Goal: Task Accomplishment & Management: Complete application form

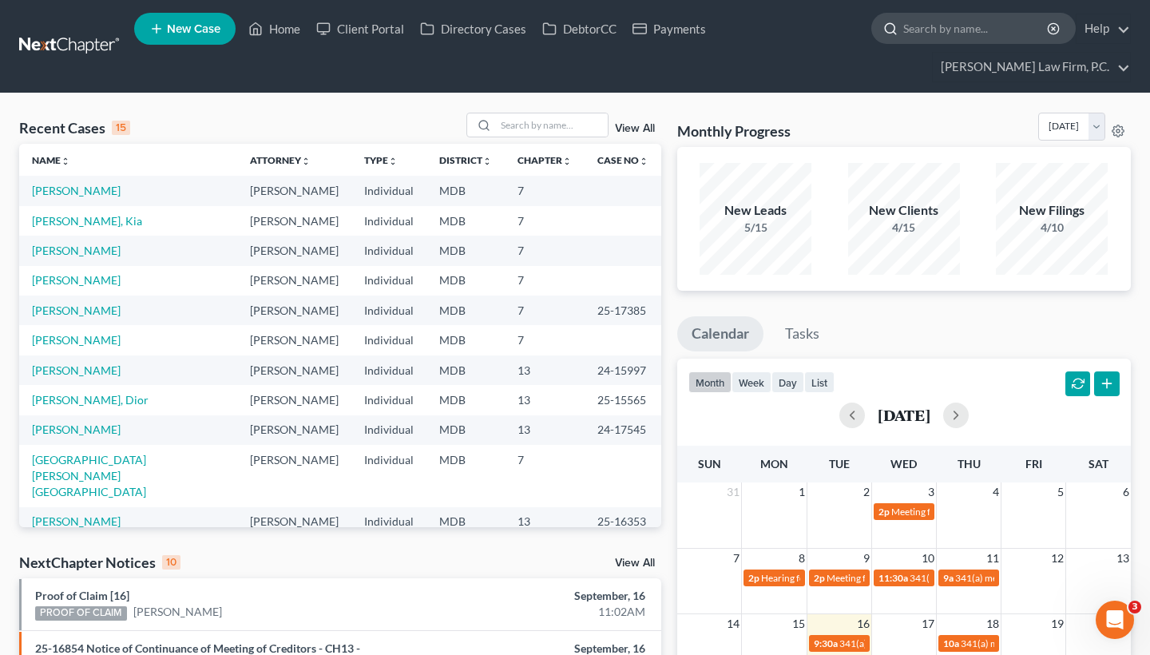
click at [956, 32] on input "search" at bounding box center [976, 29] width 146 height 30
paste input "[PERSON_NAME]"
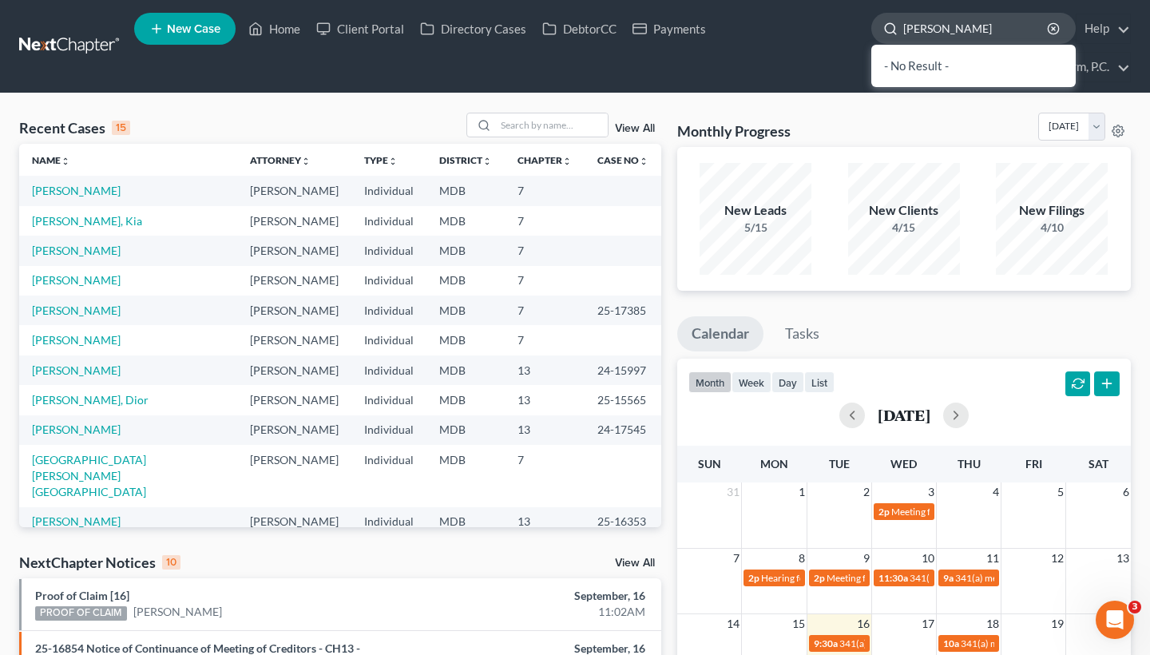
drag, startPoint x: 958, startPoint y: 30, endPoint x: 880, endPoint y: 27, distance: 77.6
click at [880, 27] on div "[PERSON_NAME]" at bounding box center [974, 28] width 204 height 31
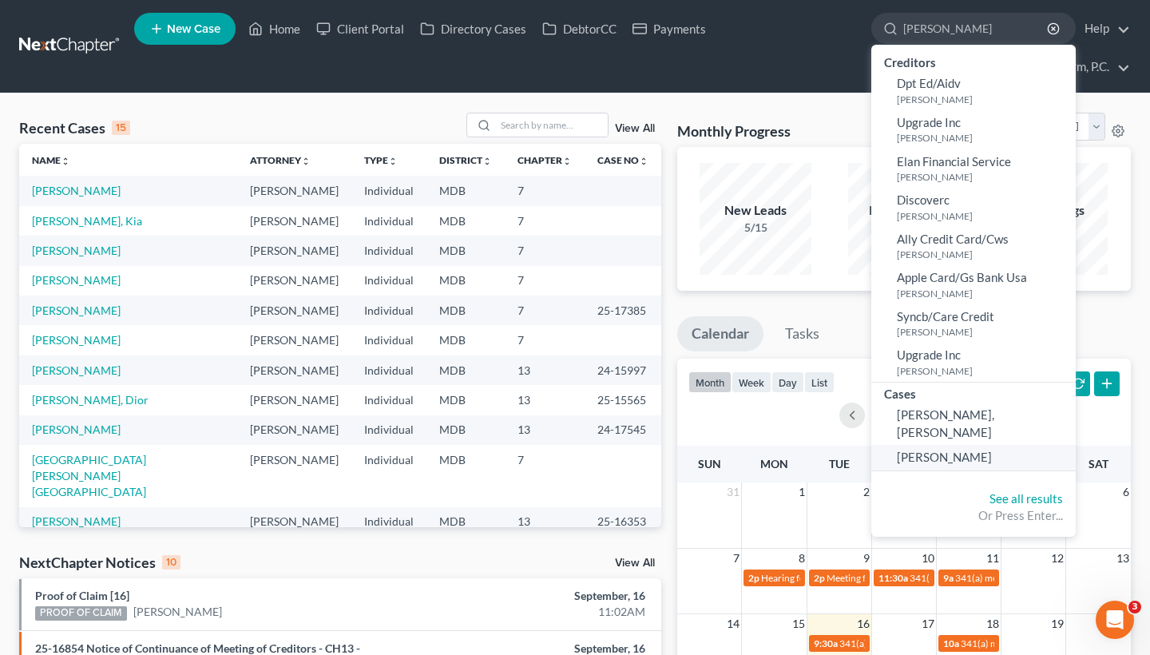
type input "[PERSON_NAME]"
click at [947, 450] on span "[PERSON_NAME]" at bounding box center [944, 457] width 95 height 14
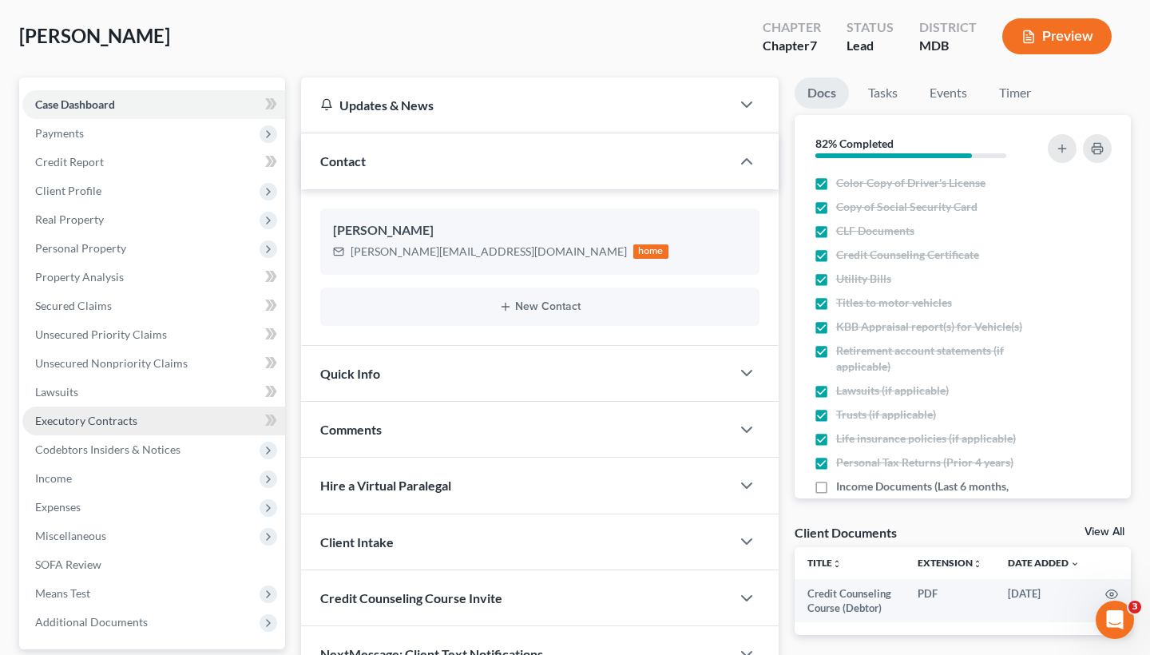
scroll to position [121, 0]
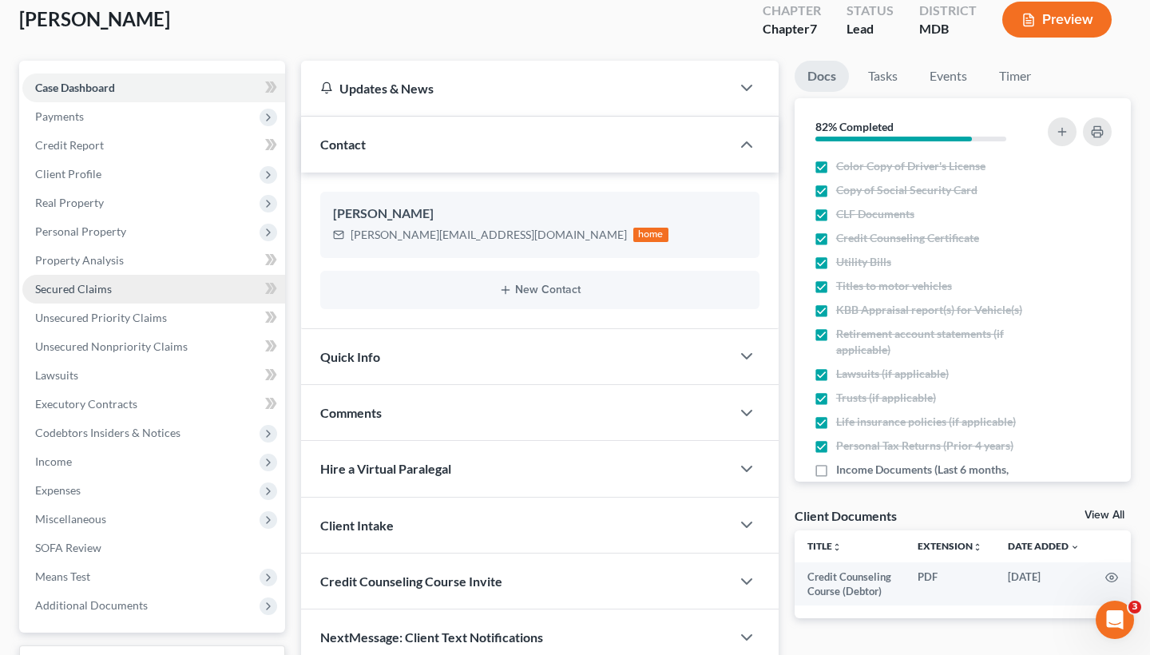
click at [130, 293] on link "Secured Claims" at bounding box center [153, 289] width 263 height 29
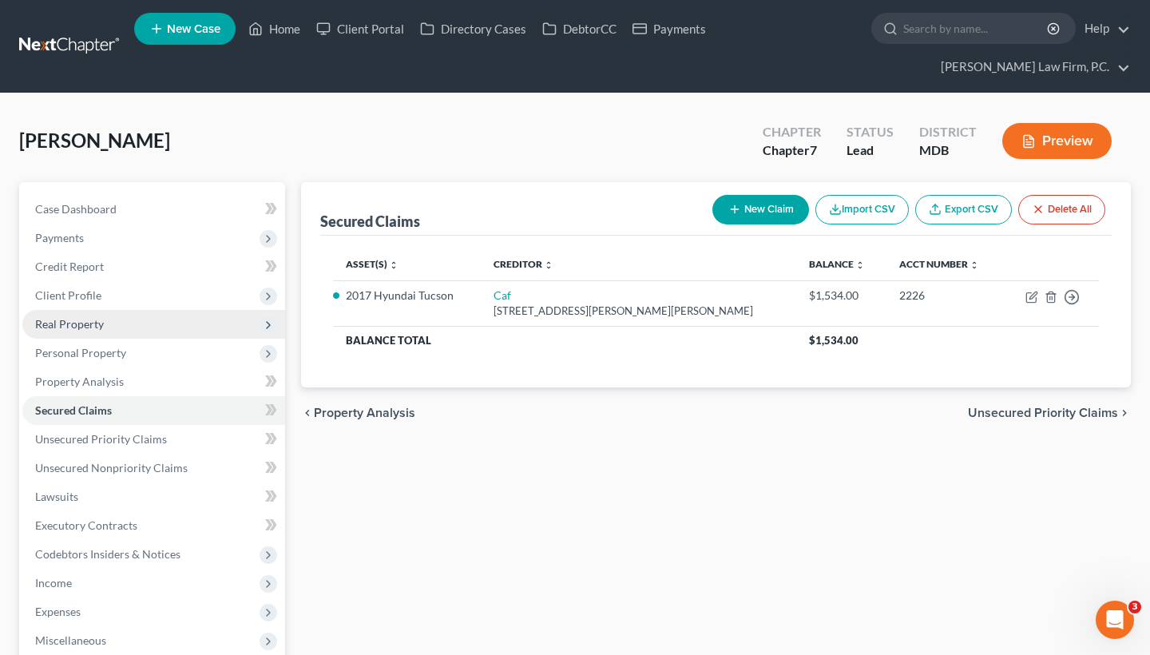
click at [115, 331] on span "Real Property" at bounding box center [153, 324] width 263 height 29
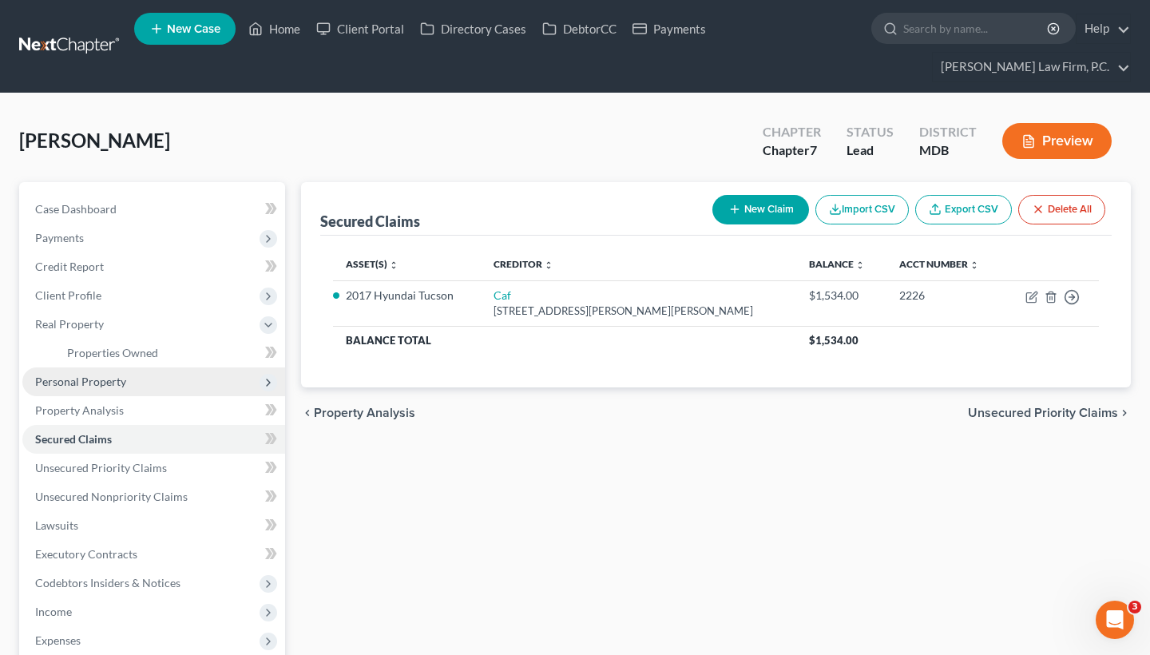
click at [116, 383] on span "Personal Property" at bounding box center [80, 382] width 91 height 14
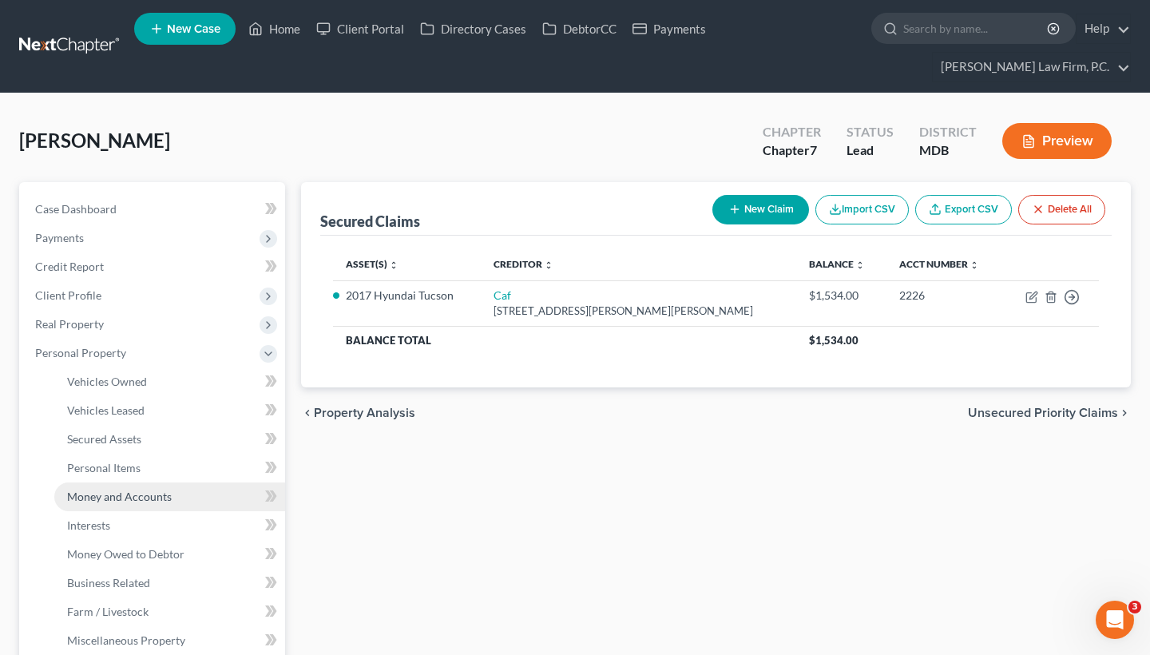
click at [117, 504] on link "Money and Accounts" at bounding box center [169, 496] width 231 height 29
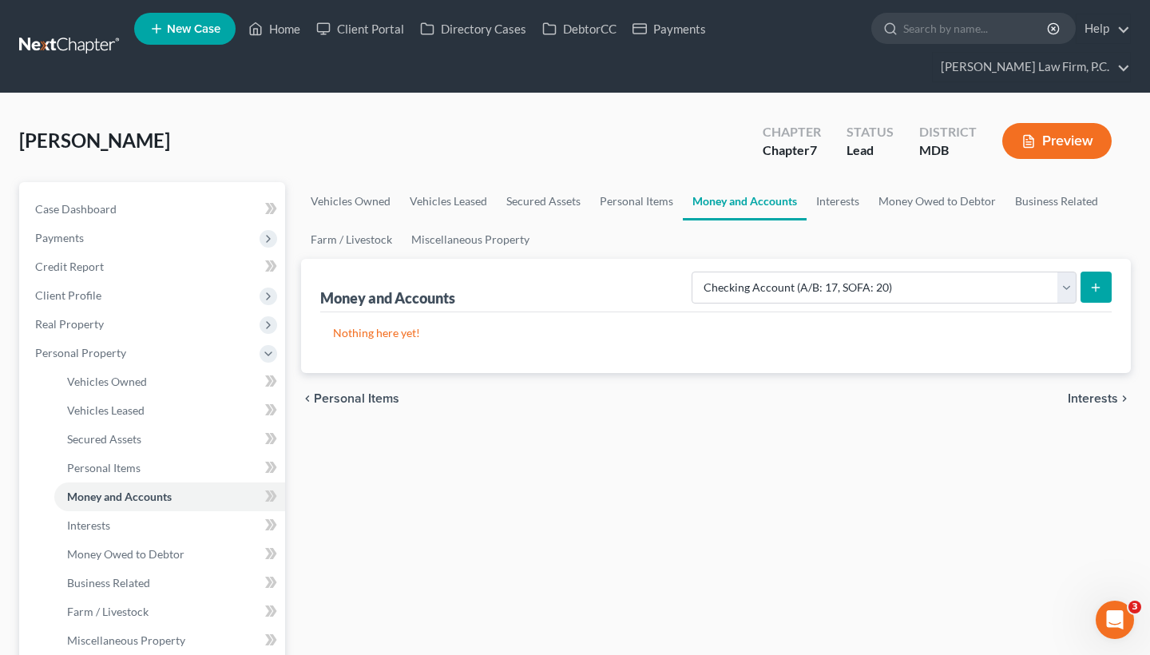
click at [1106, 291] on button "submit" at bounding box center [1096, 287] width 31 height 31
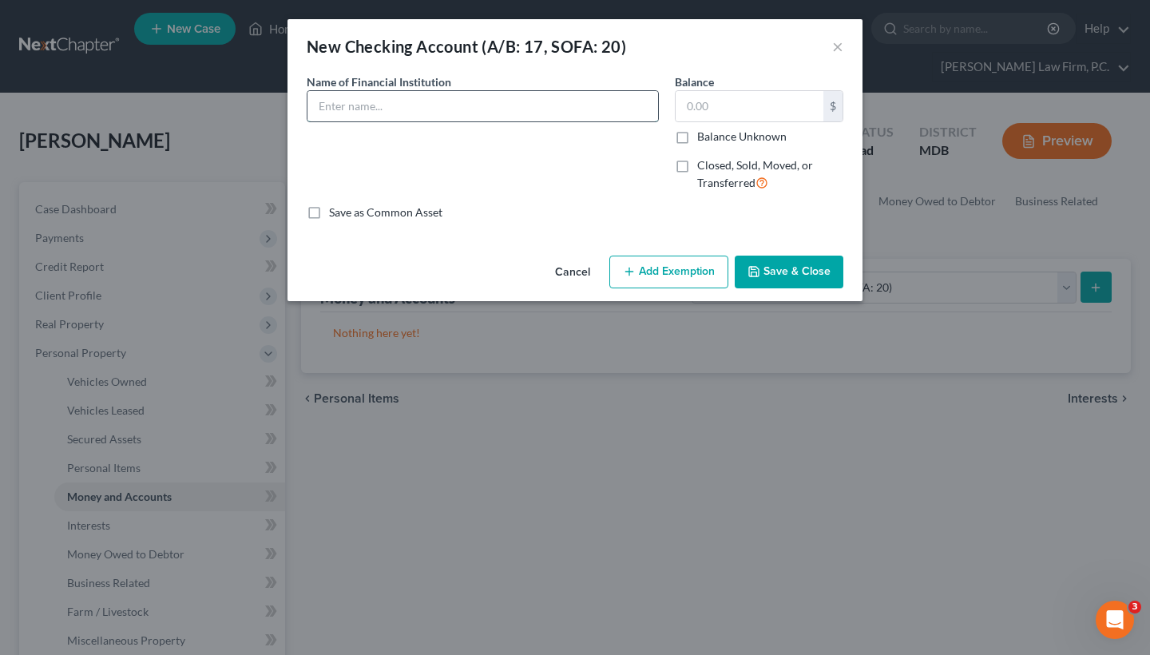
click at [484, 99] on input "text" at bounding box center [483, 106] width 351 height 30
click at [835, 46] on button "×" at bounding box center [837, 46] width 11 height 19
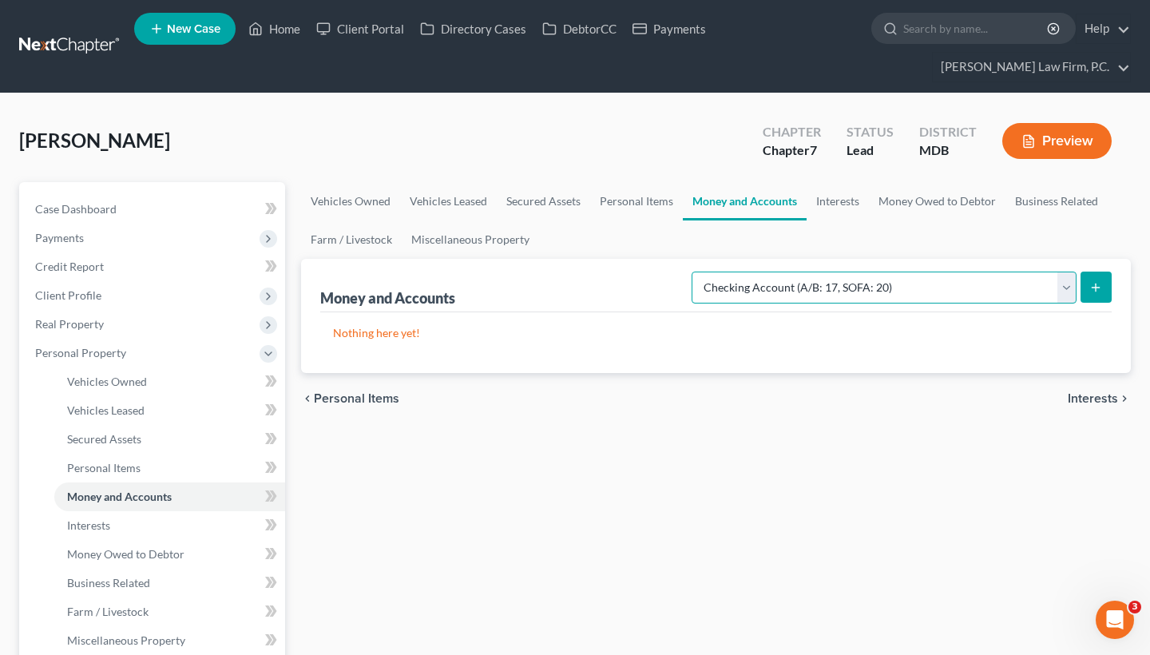
select select "savings"
click at [1094, 290] on icon "submit" at bounding box center [1096, 287] width 13 height 13
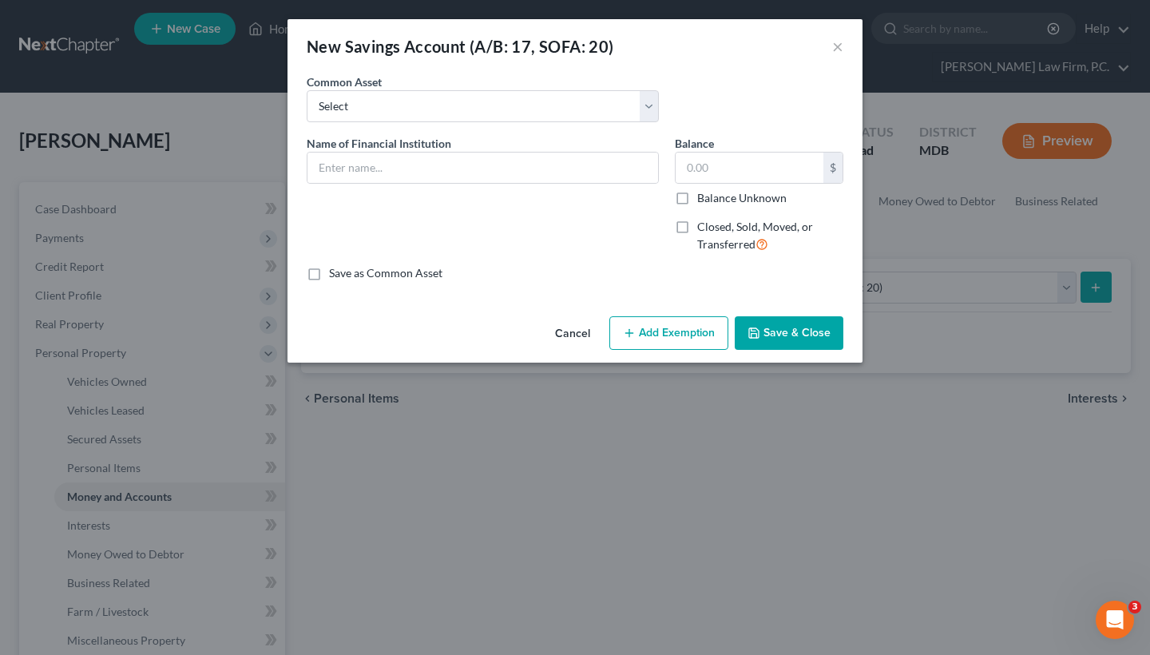
click at [498, 124] on div "Common Asset Select Navy Federal Credit Union Membership Savings Account Ending…" at bounding box center [575, 104] width 553 height 62
select select "0"
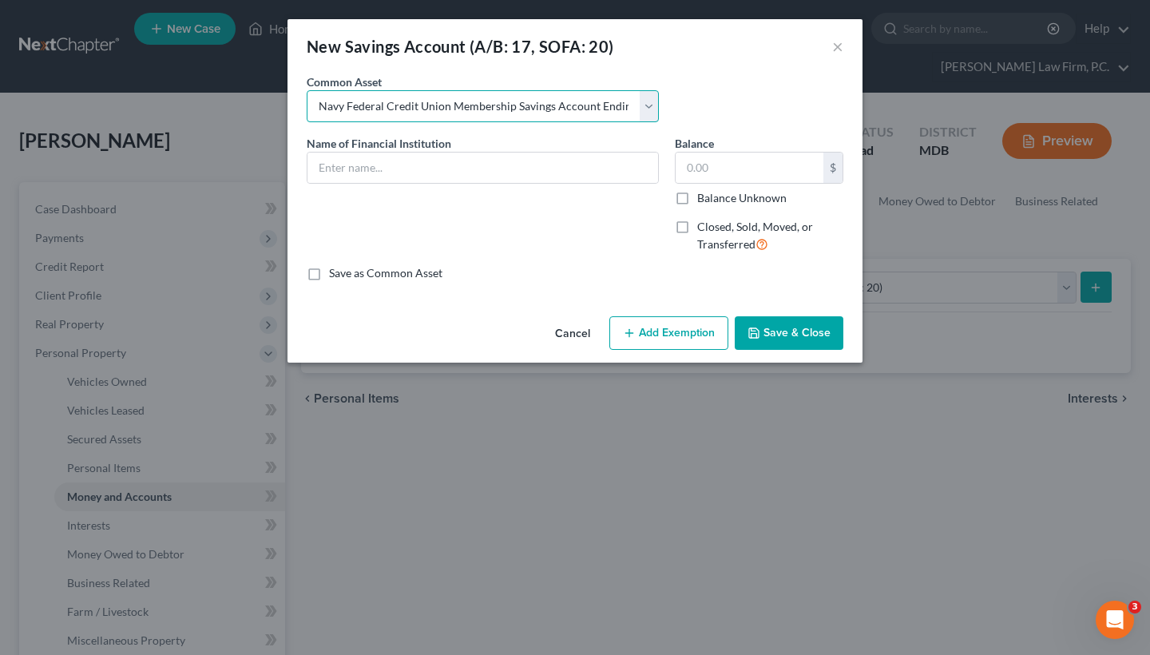
type input "Navy Federal Credit Union Membership Savings Account Ending 8882 (Available bal…"
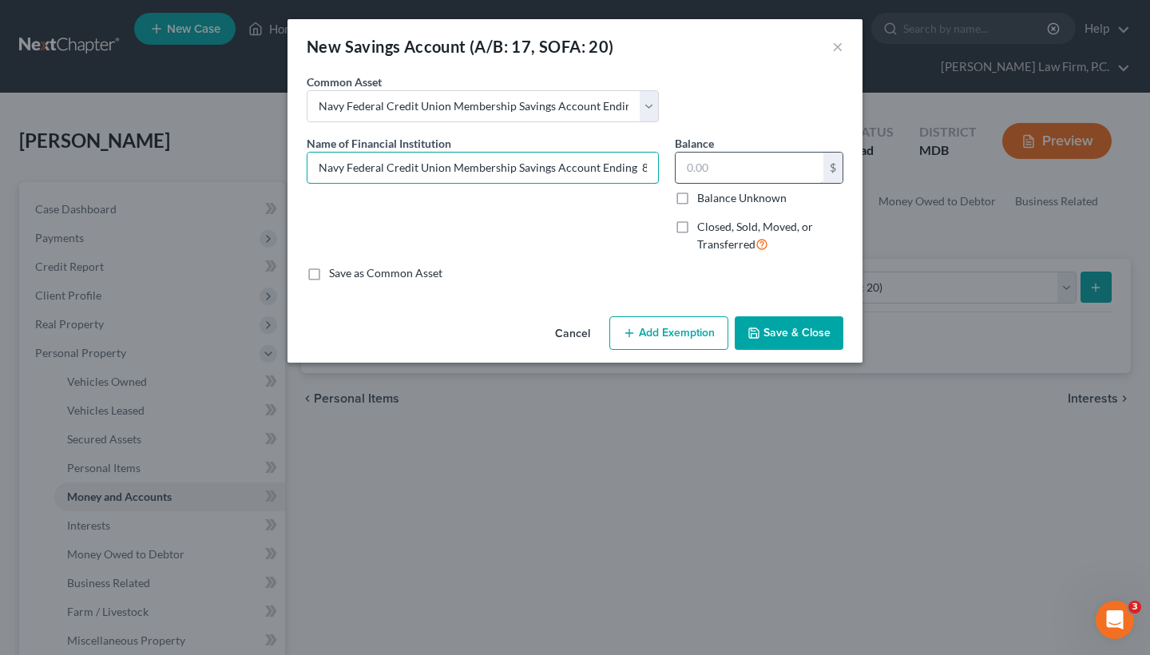
drag, startPoint x: 317, startPoint y: 166, endPoint x: 731, endPoint y: 177, distance: 413.9
click at [733, 178] on div "Name of Financial Institution * Navy Federal Credit Union Membership Savings Ac…" at bounding box center [575, 200] width 553 height 131
click at [561, 334] on button "Cancel" at bounding box center [572, 334] width 61 height 32
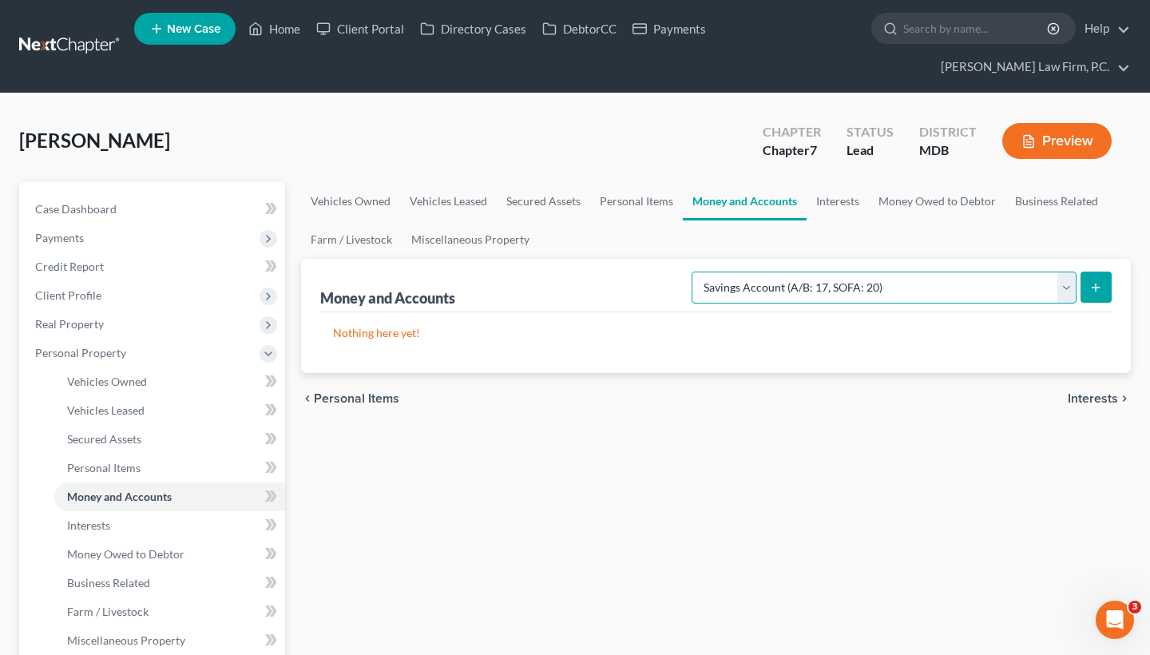
select select "checking"
click at [1104, 280] on button "submit" at bounding box center [1096, 287] width 31 height 31
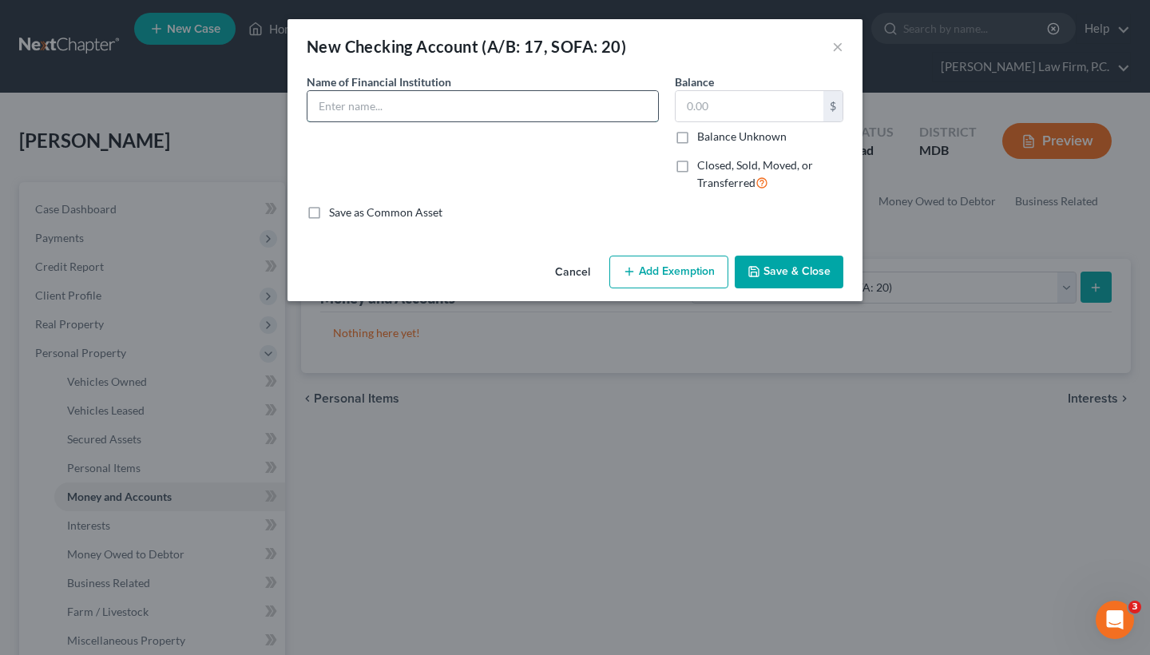
click at [359, 109] on input "text" at bounding box center [483, 106] width 351 height 30
paste input "Navy Federal Credit Union Membership Savings Account Ending 8882 (Available bal…"
drag, startPoint x: 347, startPoint y: 121, endPoint x: 296, endPoint y: 111, distance: 52.2
click at [296, 111] on div "An exemption set must first be selected from the Filing Information section. Co…" at bounding box center [575, 161] width 575 height 176
drag, startPoint x: 552, startPoint y: 109, endPoint x: 232, endPoint y: 99, distance: 319.7
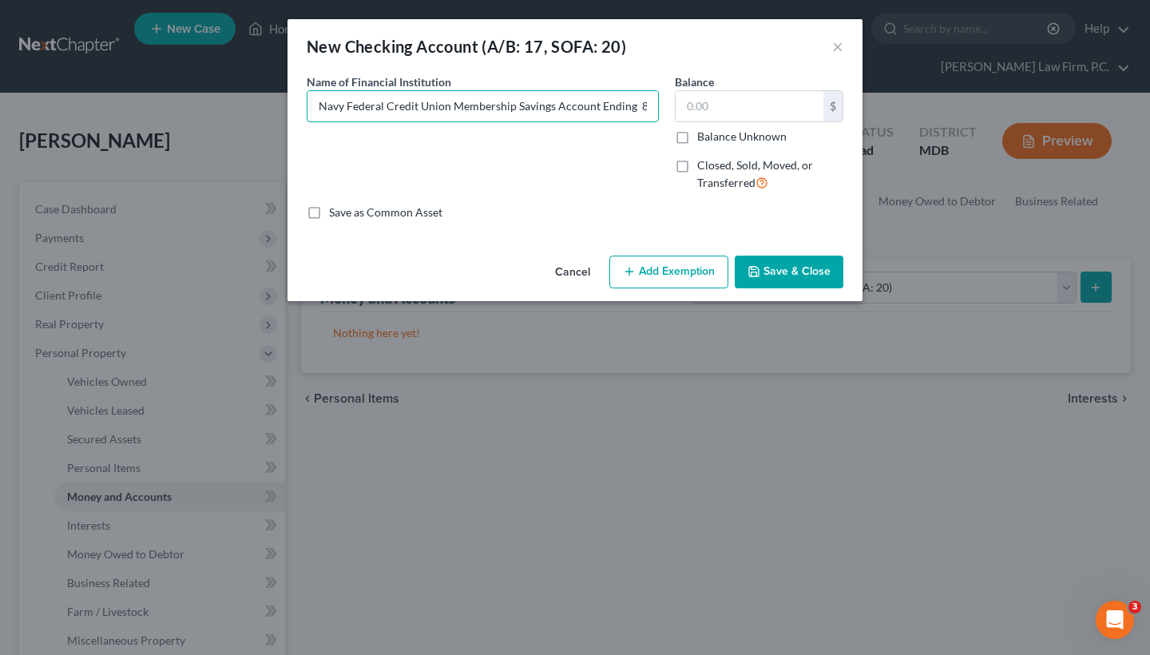
click at [232, 99] on div "New Checking Account (A/B: 17, SOFA: 20) × An exemption set must first be selec…" at bounding box center [575, 327] width 1150 height 655
paste input "Chase Secure Checking"
drag, startPoint x: 540, startPoint y: 109, endPoint x: 518, endPoint y: 108, distance: 22.4
click at [518, 108] on input "Chase Secure Checking Account Ending 8882 (Available balance as of date of fili…" at bounding box center [483, 106] width 351 height 30
drag, startPoint x: 564, startPoint y: 113, endPoint x: 689, endPoint y: 113, distance: 125.4
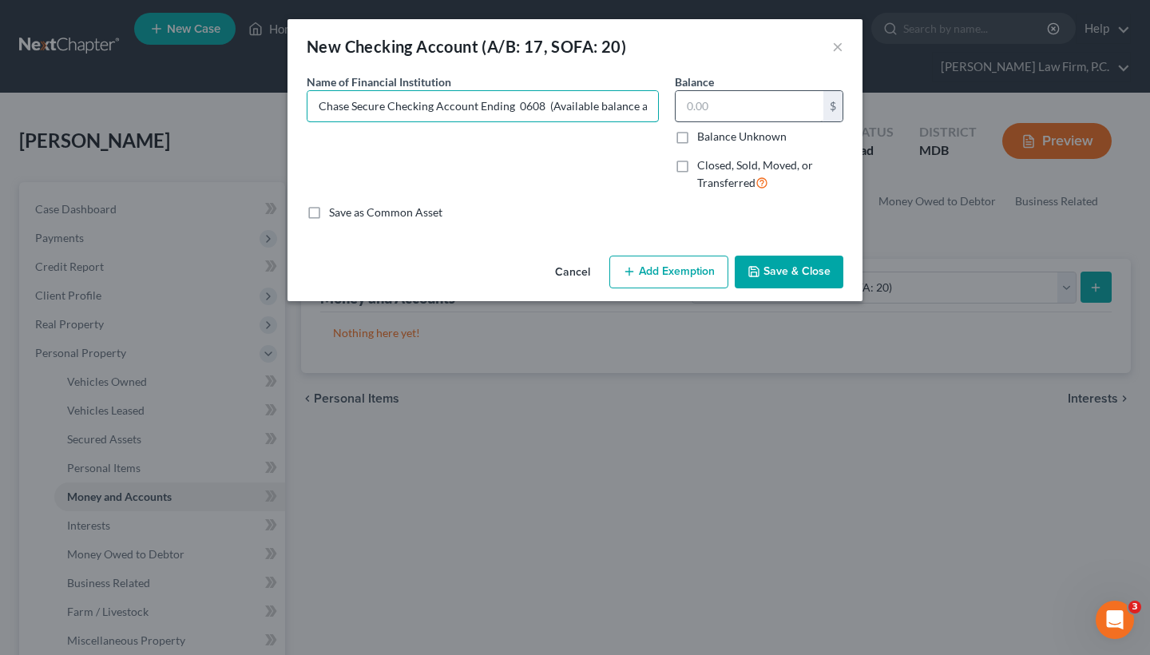
click at [689, 112] on div "Name of Financial Institution * Chase Secure Checking Account Ending 0608 (Avai…" at bounding box center [575, 138] width 553 height 131
click at [397, 107] on input "Chase Secure Checking Account Ending 0608 (Available balance as of date of fili…" at bounding box center [483, 106] width 351 height 30
click at [429, 110] on input "Chase Secure Checking Account Ending 0608 (Available balance as of date of fili…" at bounding box center [483, 106] width 351 height 30
type input "Chase Secure Checking Account Ending 0608 (Available balance as of date of fili…"
click at [697, 137] on div "Balance Unknown" at bounding box center [759, 137] width 169 height 16
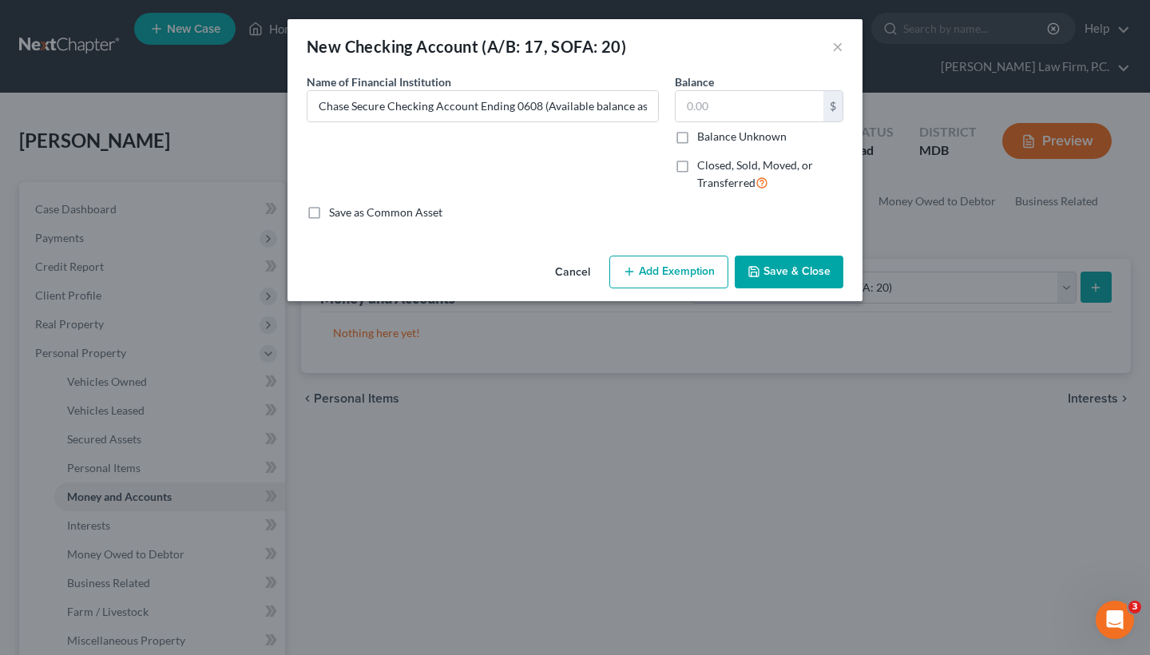
click at [697, 141] on label "Balance Unknown" at bounding box center [741, 137] width 89 height 16
click at [704, 139] on input "Balance Unknown" at bounding box center [709, 134] width 10 height 10
checkbox input "true"
type input "0.00"
click at [804, 272] on button "Save & Close" at bounding box center [789, 273] width 109 height 34
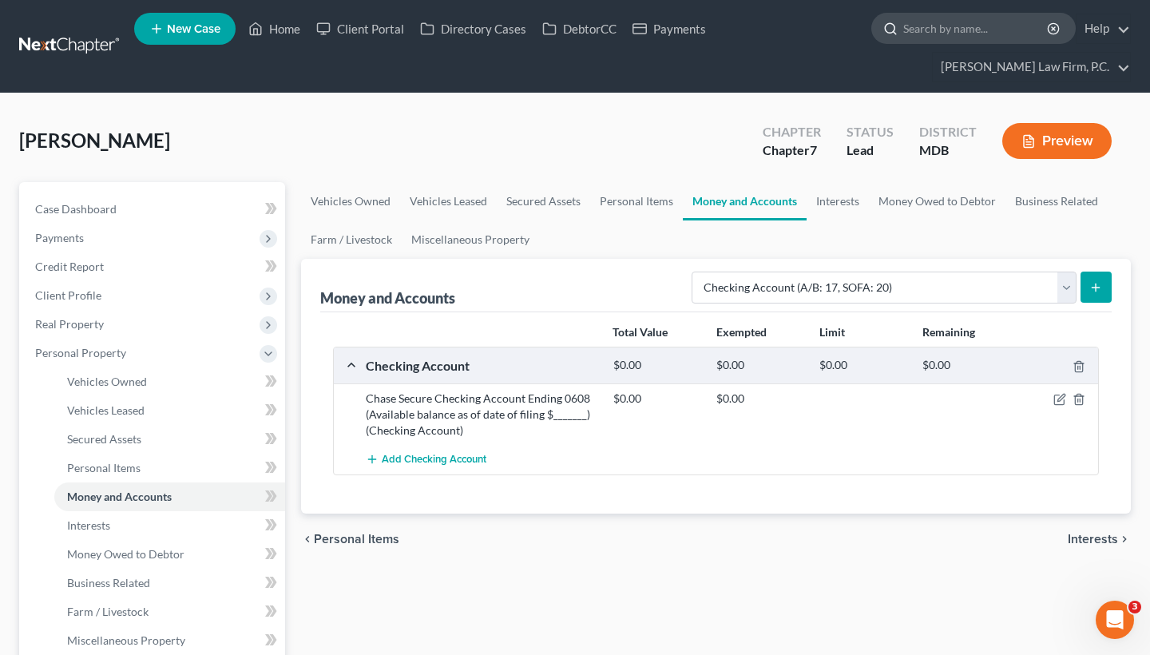
click at [923, 38] on input "search" at bounding box center [976, 29] width 146 height 30
paste input "[PERSON_NAME]"
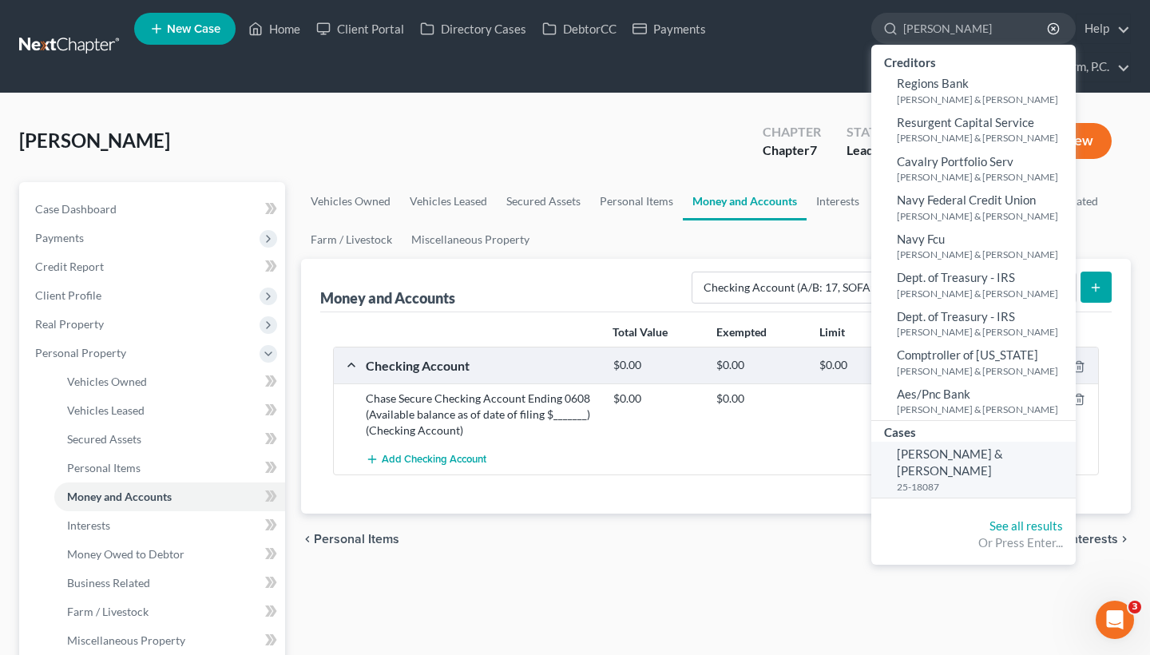
type input "[PERSON_NAME]"
click at [955, 454] on span "[PERSON_NAME] & [PERSON_NAME]" at bounding box center [950, 462] width 106 height 31
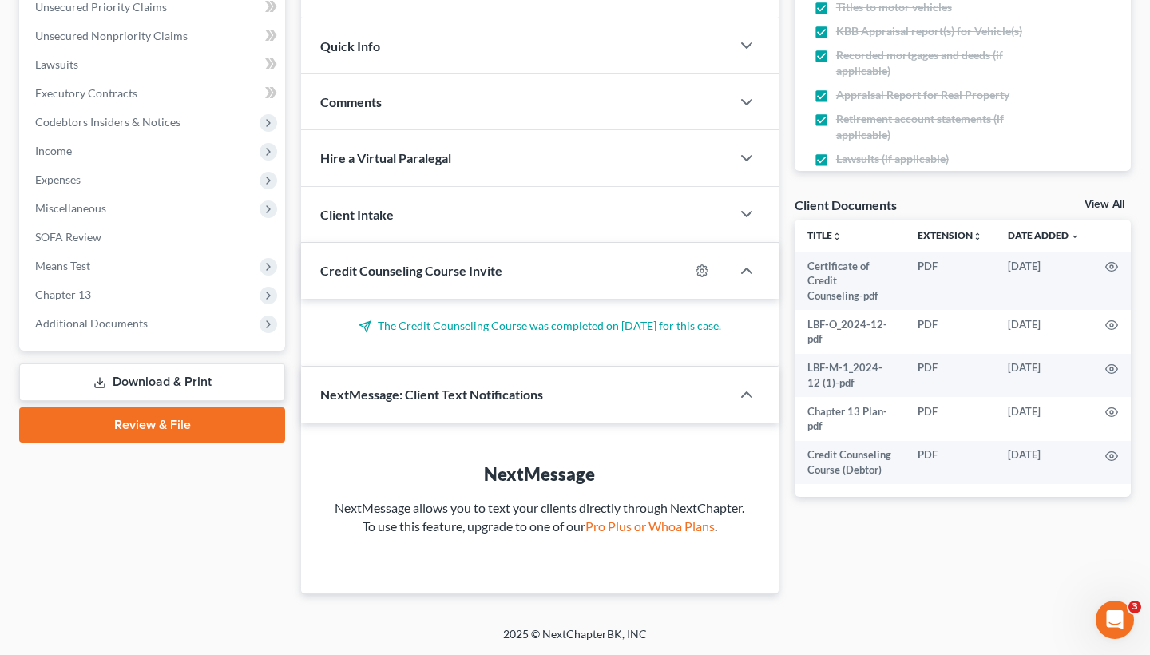
scroll to position [446, 0]
click at [121, 316] on span "Additional Documents" at bounding box center [153, 323] width 263 height 29
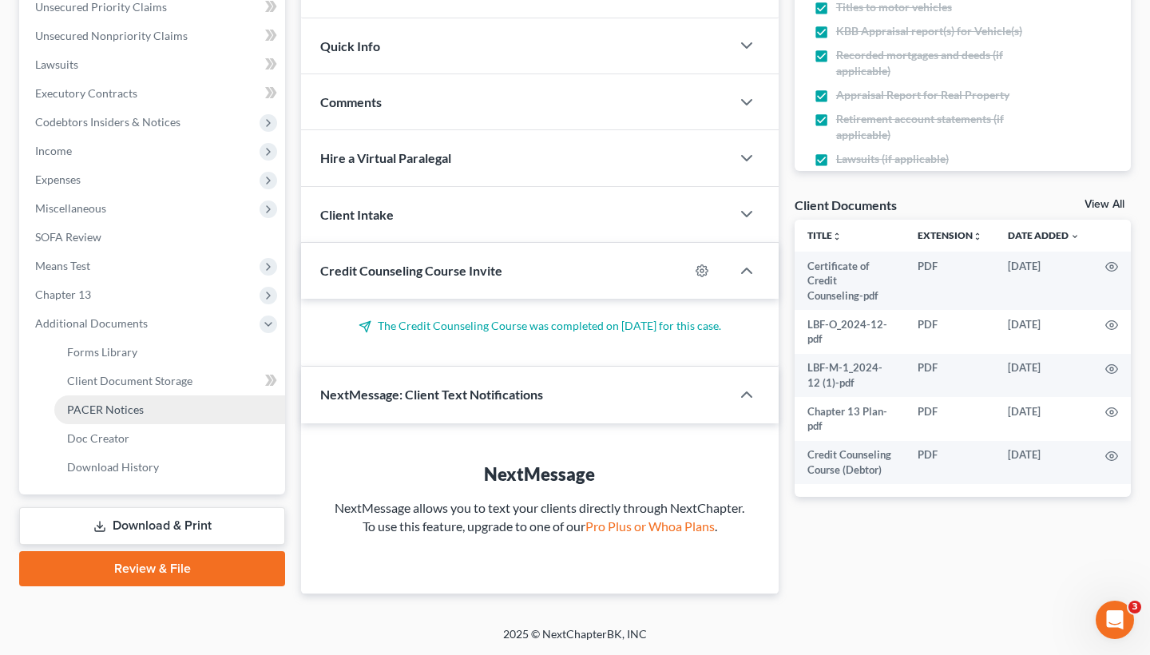
click at [117, 403] on span "PACER Notices" at bounding box center [105, 410] width 77 height 14
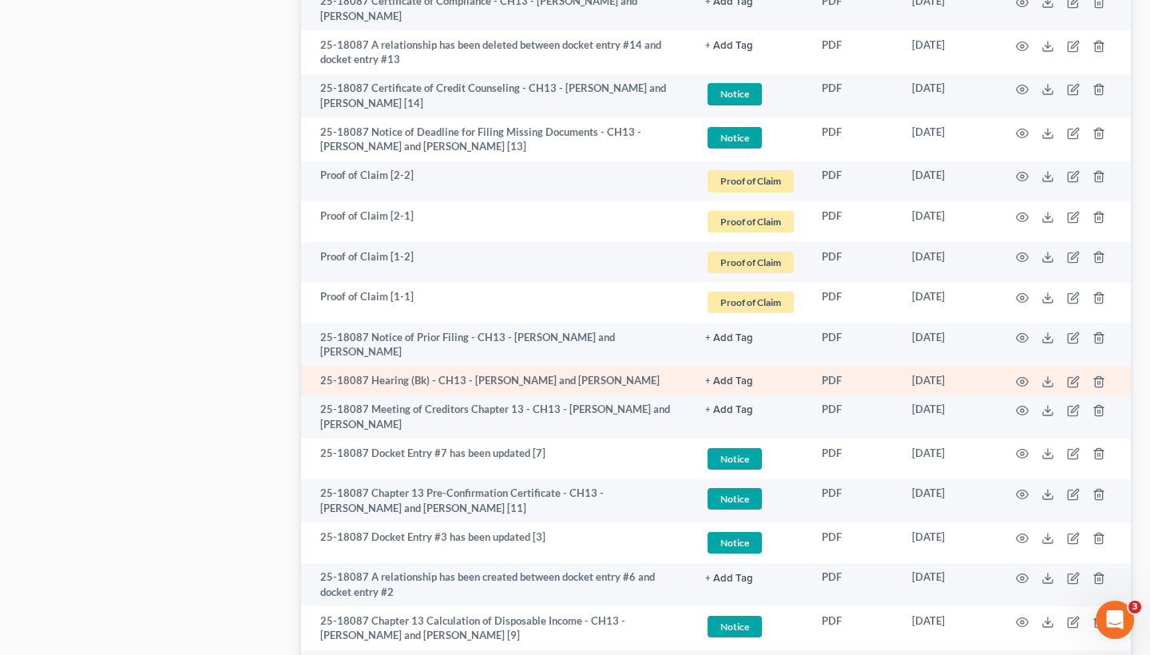
scroll to position [1201, 0]
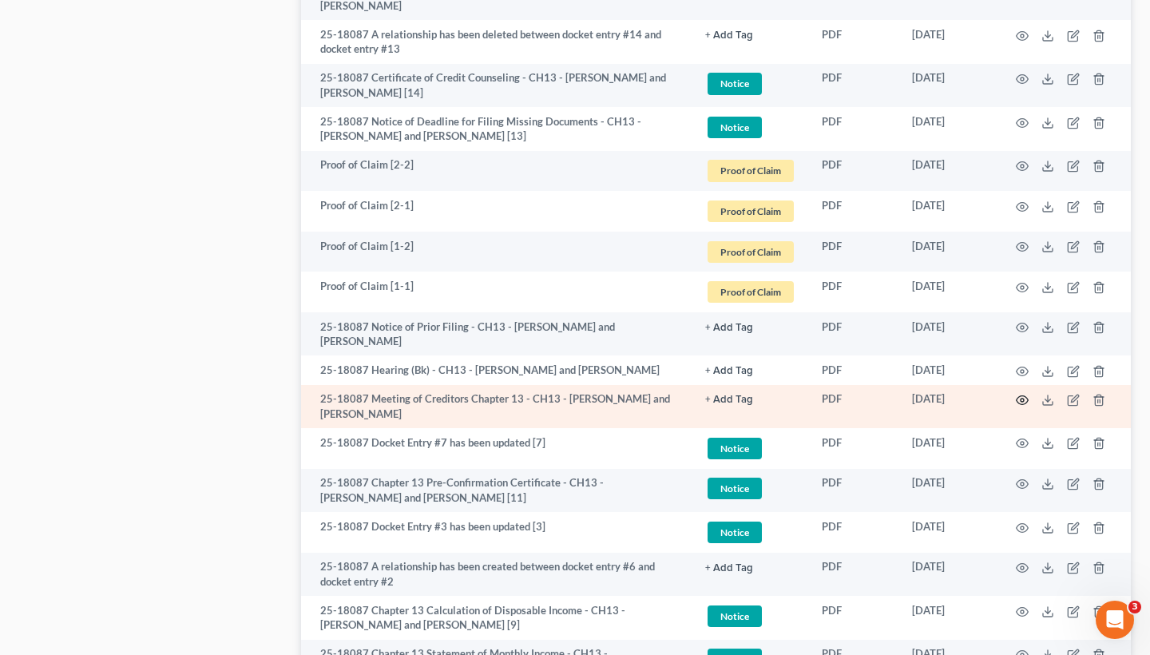
click at [1026, 394] on icon "button" at bounding box center [1022, 400] width 13 height 13
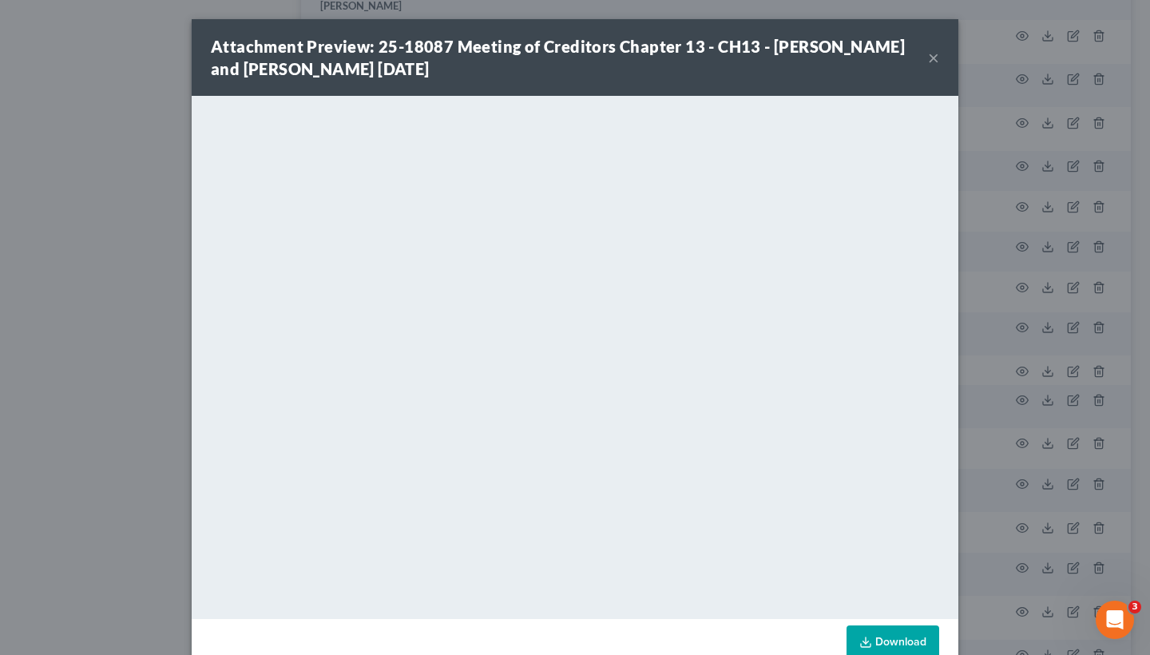
click at [937, 58] on button "×" at bounding box center [933, 57] width 11 height 19
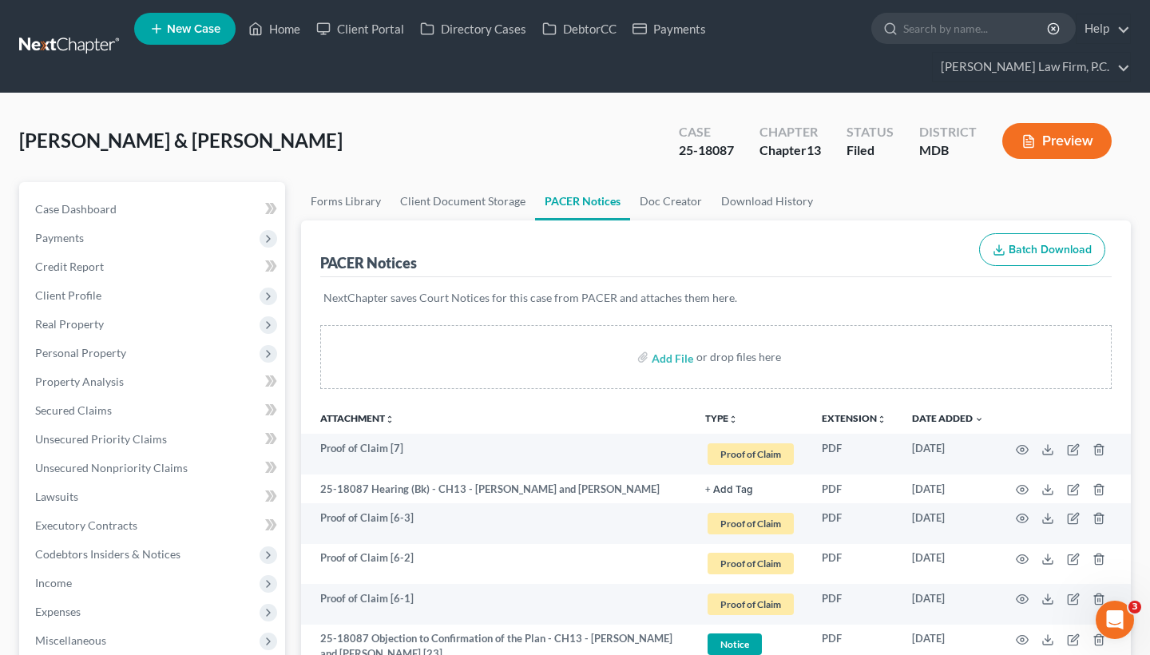
scroll to position [0, 0]
drag, startPoint x: 734, startPoint y: 152, endPoint x: 681, endPoint y: 150, distance: 53.5
click at [681, 150] on div "25-18087" at bounding box center [706, 150] width 55 height 18
copy div "25-18087"
